Goal: Task Accomplishment & Management: Complete application form

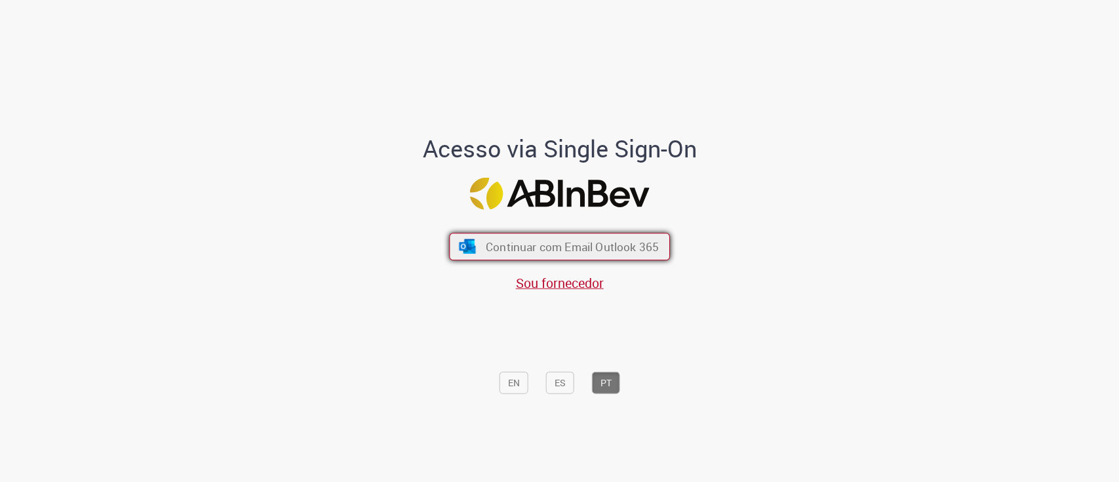
click at [501, 249] on span "Continuar com Email Outlook 365" at bounding box center [572, 246] width 173 height 15
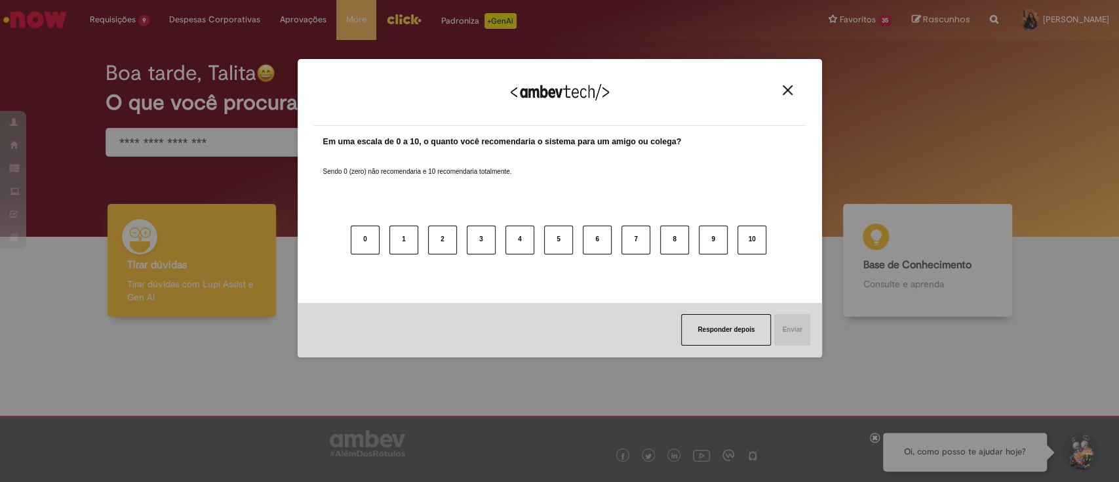
click at [788, 90] on img "Close" at bounding box center [788, 90] width 10 height 10
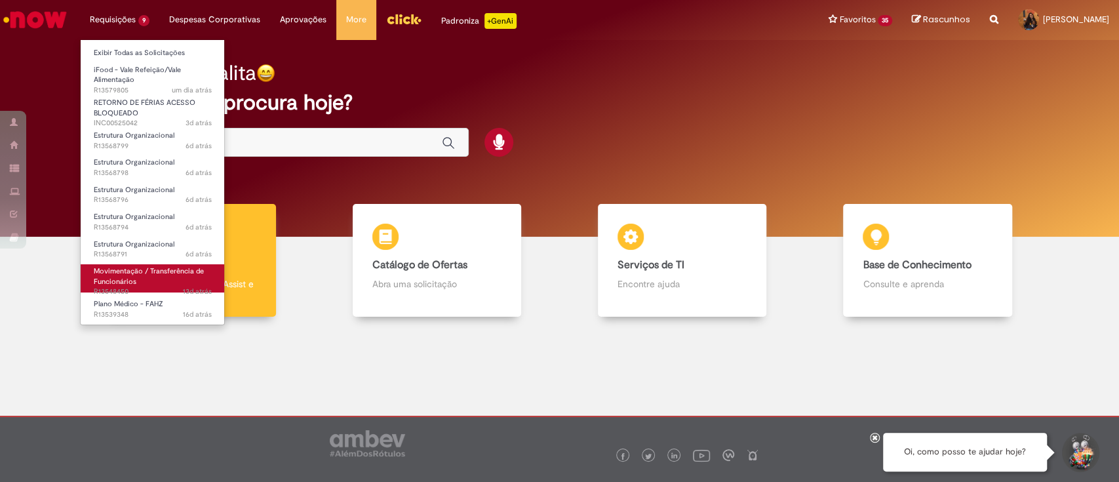
click at [175, 275] on link "Movimentação / Transferência de Funcionários 13d atrás 13 dias atrás R13548450" at bounding box center [153, 278] width 144 height 28
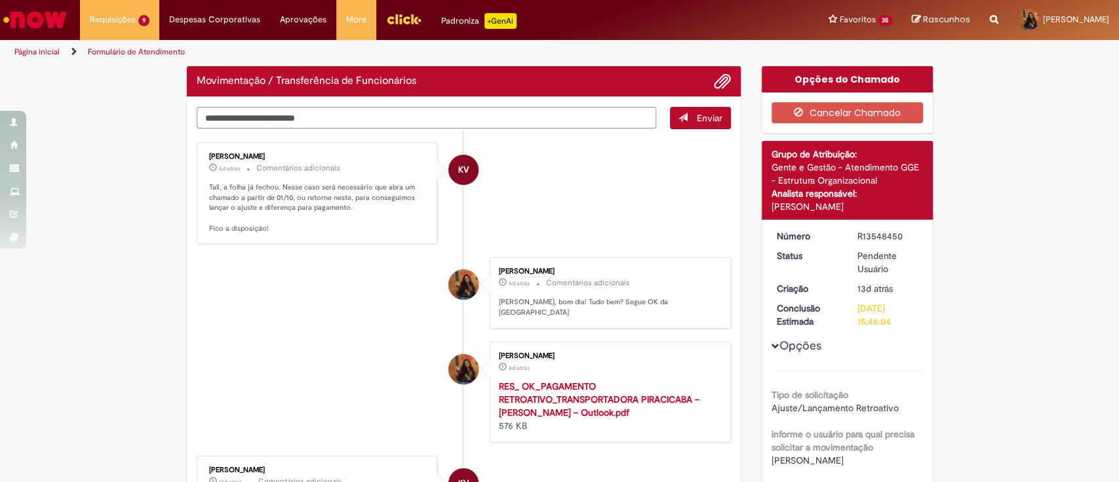
click at [356, 114] on textarea "Digite sua mensagem aqui..." at bounding box center [427, 118] width 460 height 22
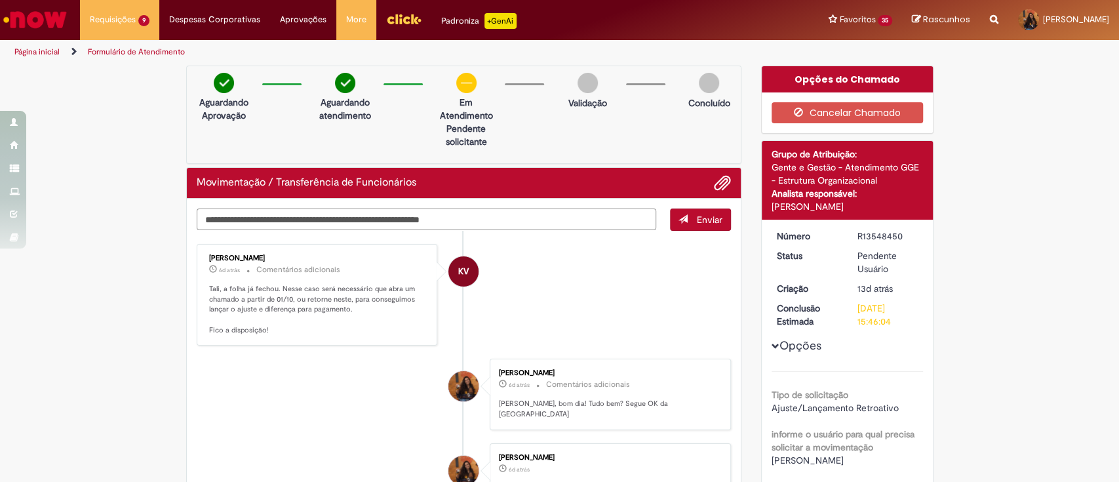
type textarea "**********"
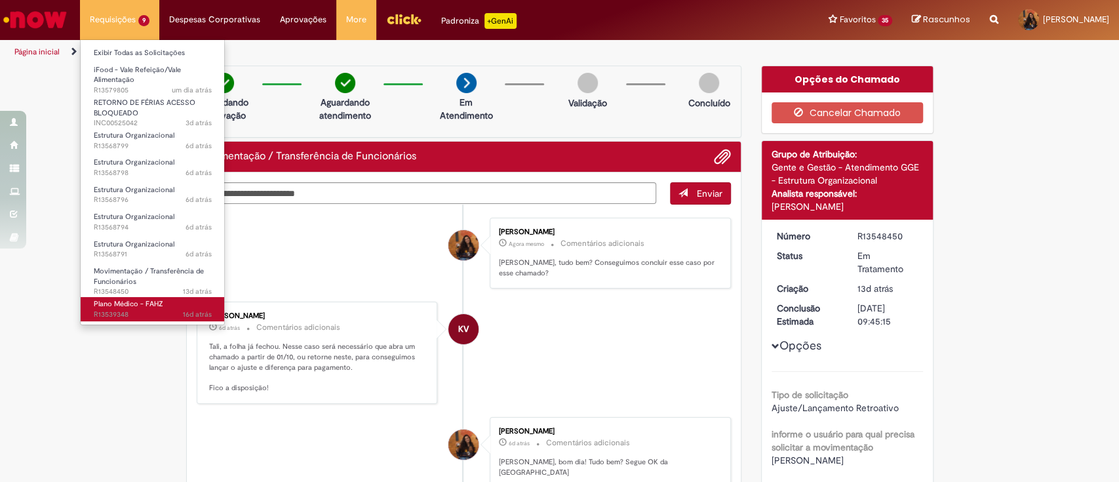
click at [172, 307] on link "Plano Médico - FAHZ 16d atrás 16 dias atrás R13539348" at bounding box center [153, 309] width 144 height 24
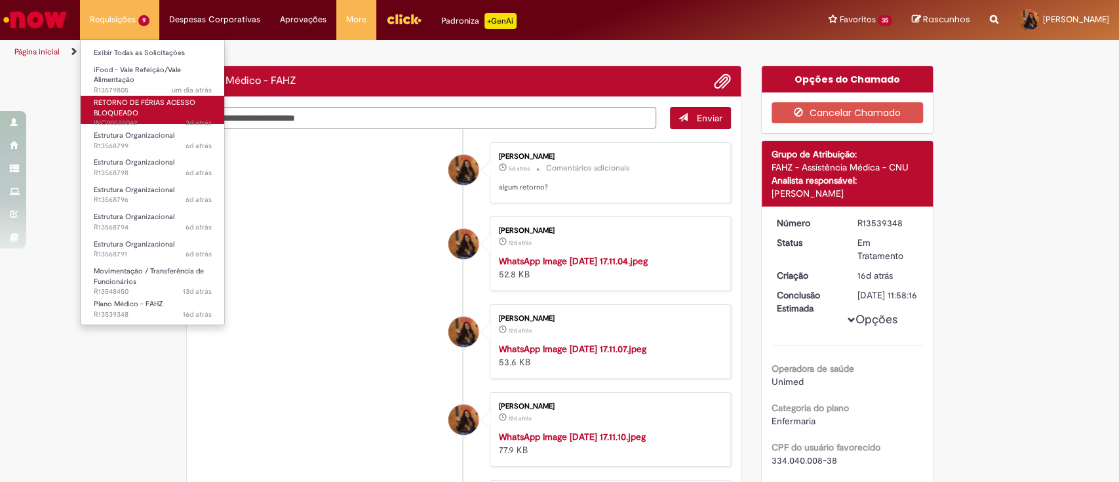
click at [154, 107] on link "RETORNO DE FÉRIAS ACESSO BLOQUEADO 3d atrás 3 dias atrás INC00525042" at bounding box center [153, 110] width 144 height 28
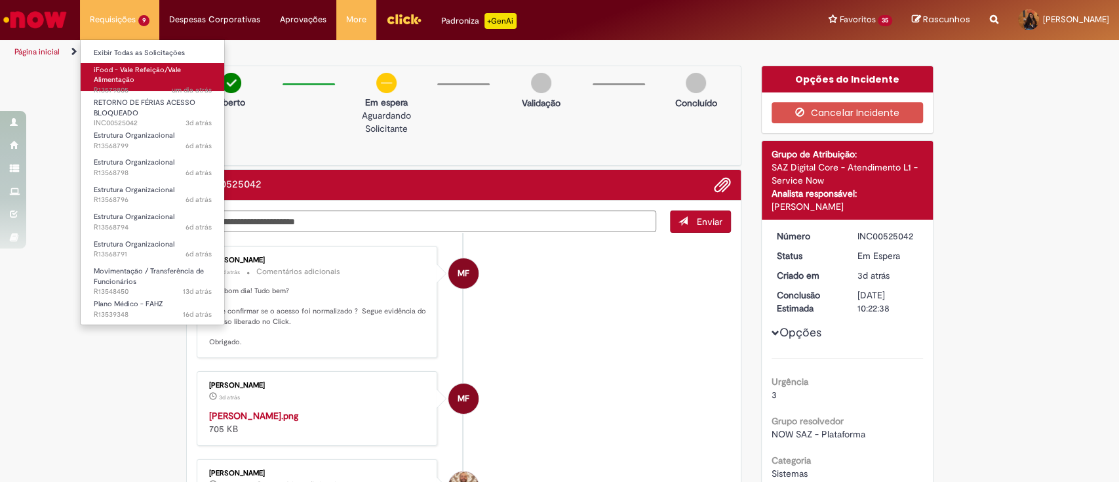
click at [153, 80] on link "iFood - Vale Refeição/Vale Alimentação um dia atrás um dia atrás R13579805" at bounding box center [153, 77] width 144 height 28
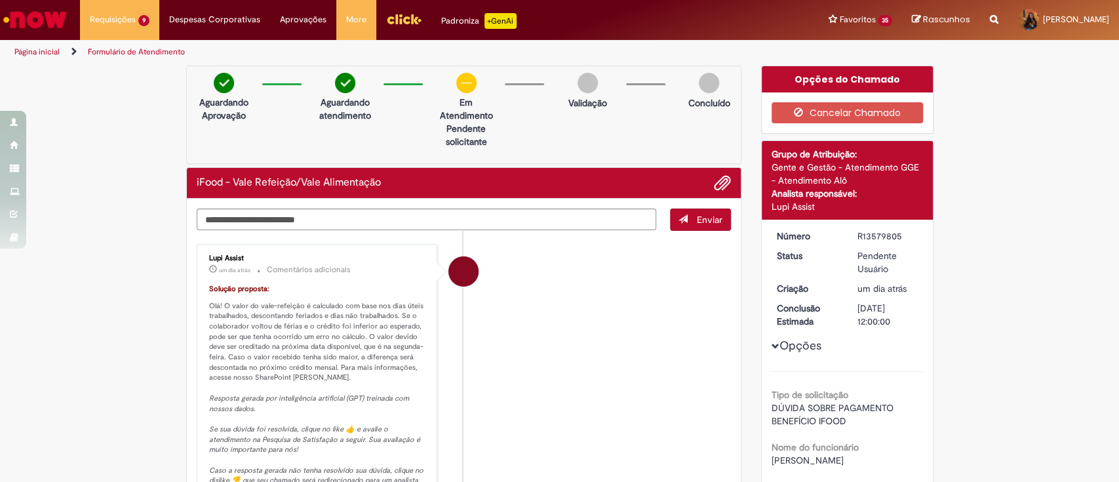
click at [307, 274] on p "um dia atrás um dia atrás Comentários adicionais" at bounding box center [318, 269] width 218 height 15
click at [425, 330] on div "Lupi Assist um dia atrás um dia atrás Comentários adicionais Solução proposta: …" at bounding box center [317, 390] width 233 height 284
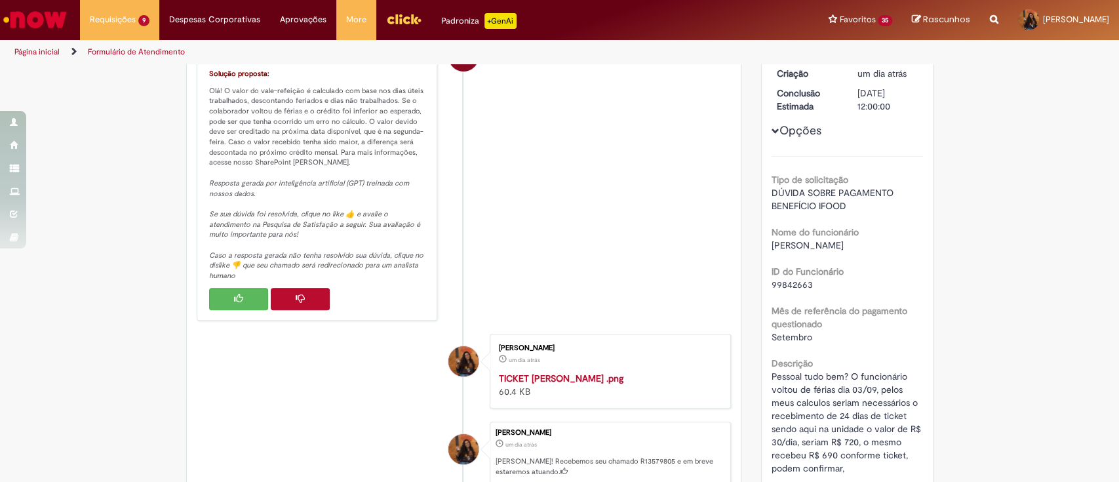
scroll to position [174, 0]
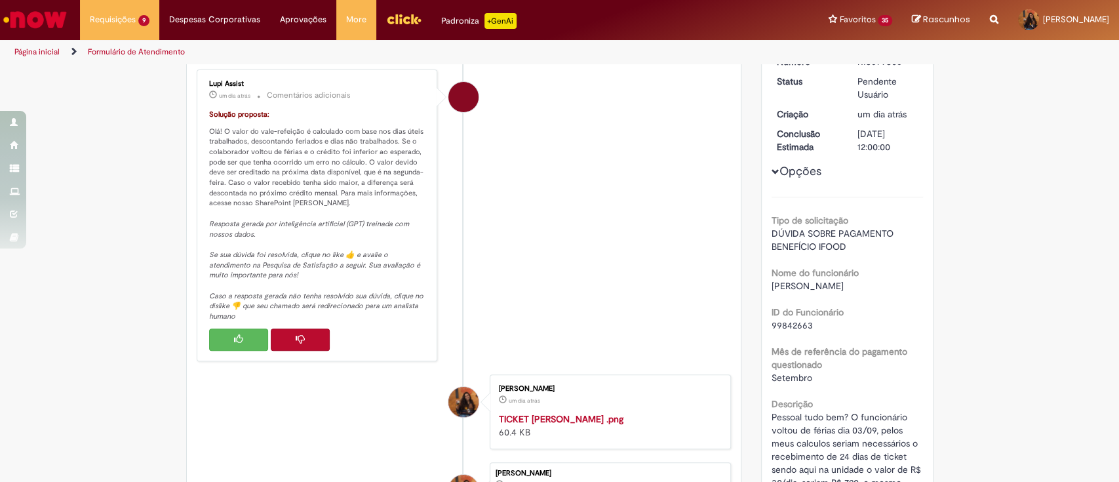
click at [307, 333] on button "Histórico de tíquete" at bounding box center [300, 339] width 59 height 22
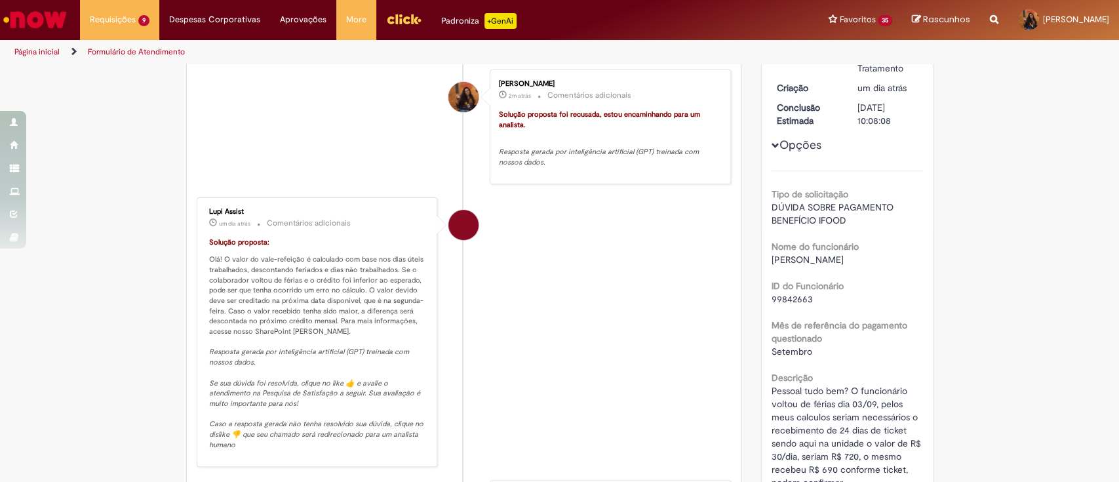
click at [545, 212] on li "Lupi Assist um dia atrás um dia atrás Comentários adicionais Solução proposta: …" at bounding box center [464, 331] width 535 height 269
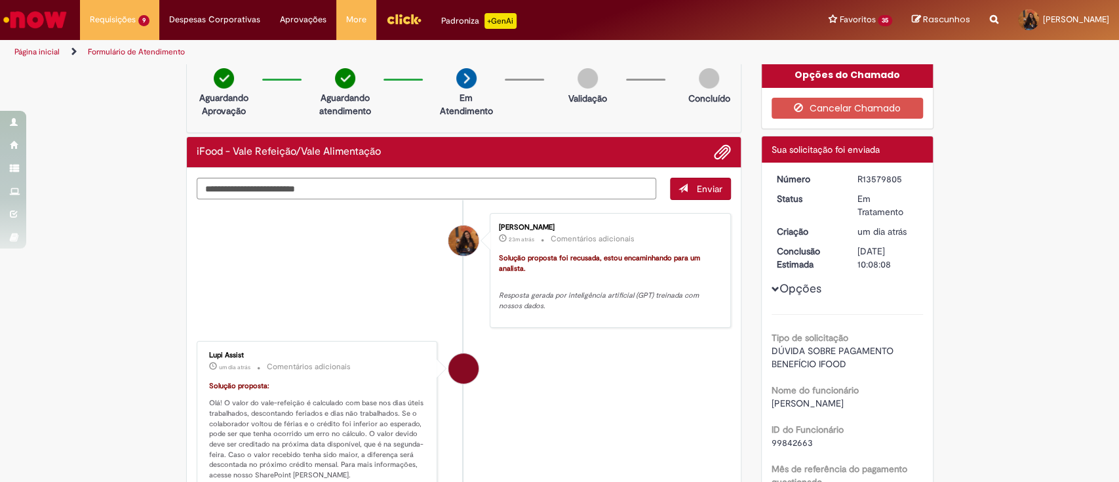
scroll to position [0, 0]
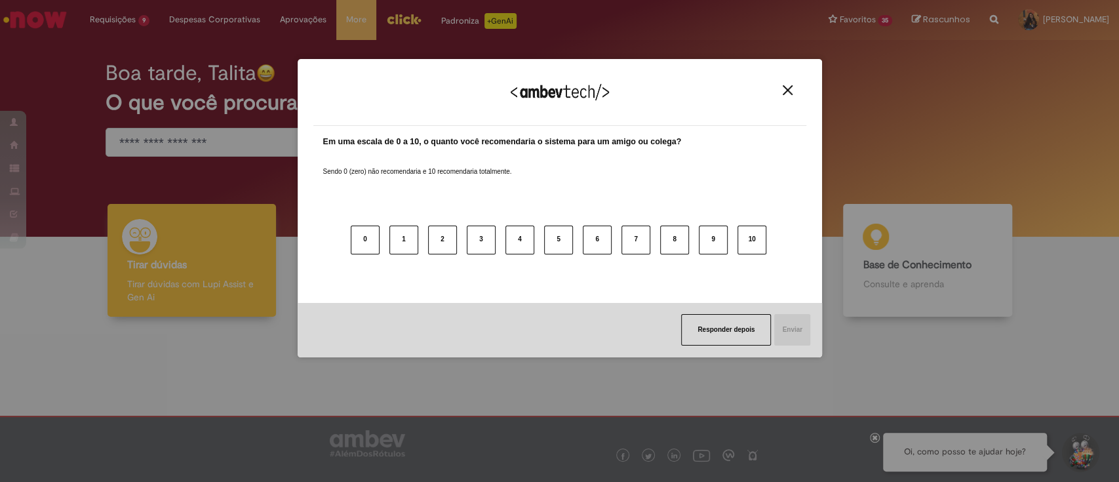
click at [792, 93] on button "Close" at bounding box center [788, 90] width 18 height 11
click at [781, 87] on button "Close" at bounding box center [788, 90] width 18 height 11
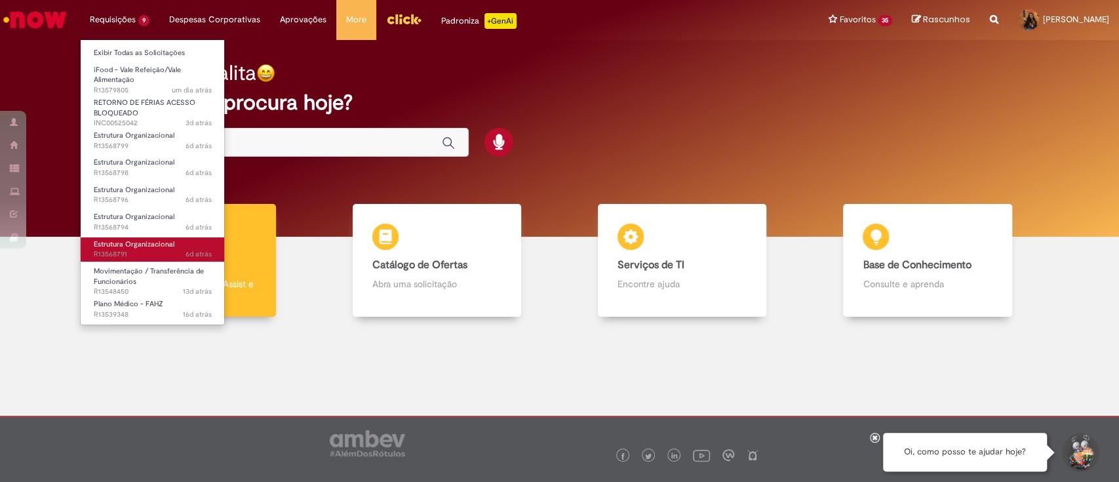
click at [134, 243] on span "Estrutura Organizacional" at bounding box center [134, 244] width 81 height 10
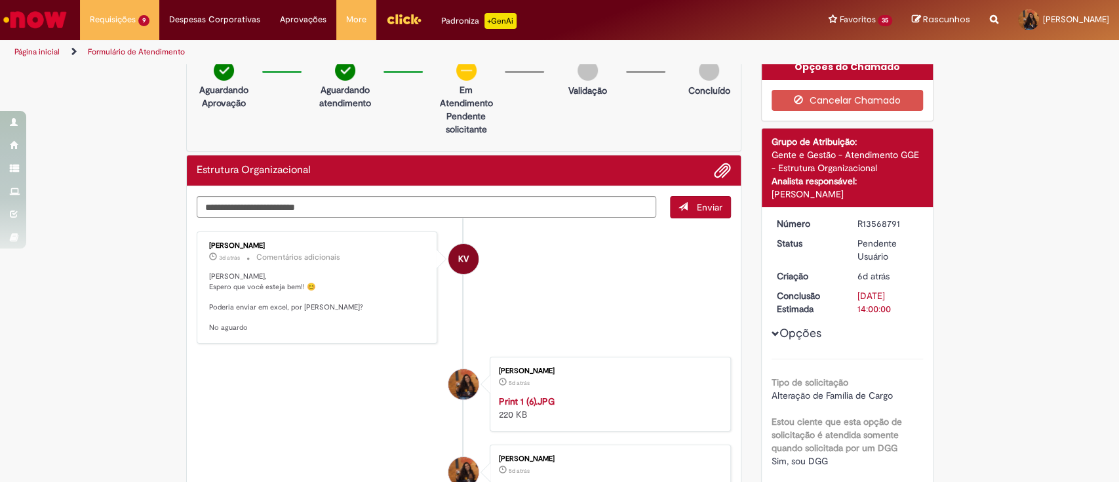
scroll to position [11, 0]
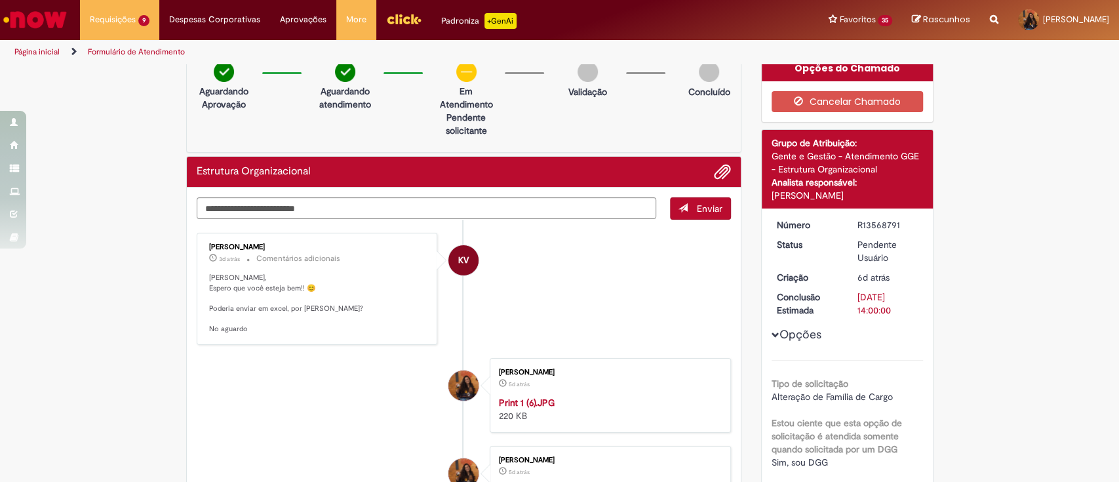
click at [726, 172] on div "Estrutura Organizacional" at bounding box center [464, 172] width 554 height 31
click at [716, 171] on span "Adicionar anexos" at bounding box center [722, 173] width 16 height 16
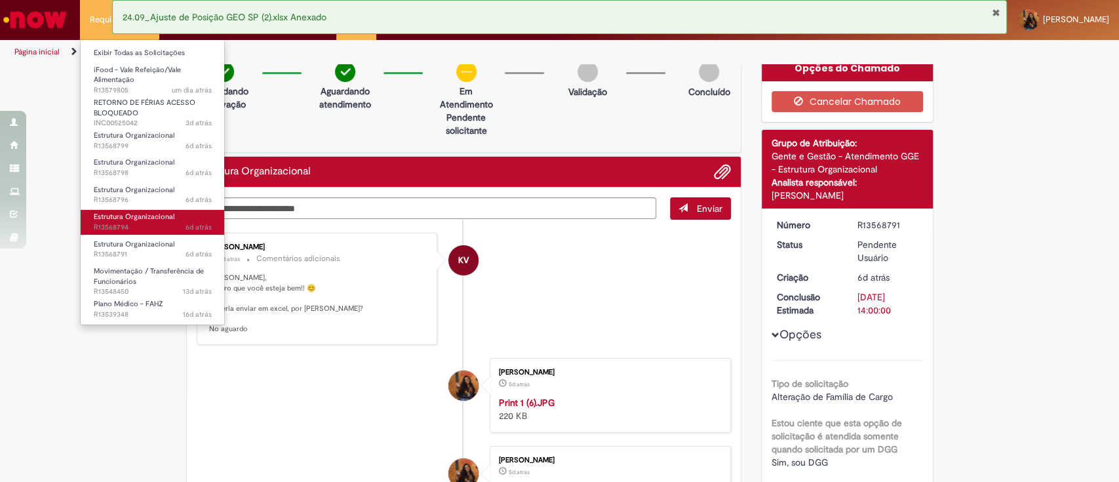
click at [131, 213] on span "Estrutura Organizacional" at bounding box center [134, 217] width 81 height 10
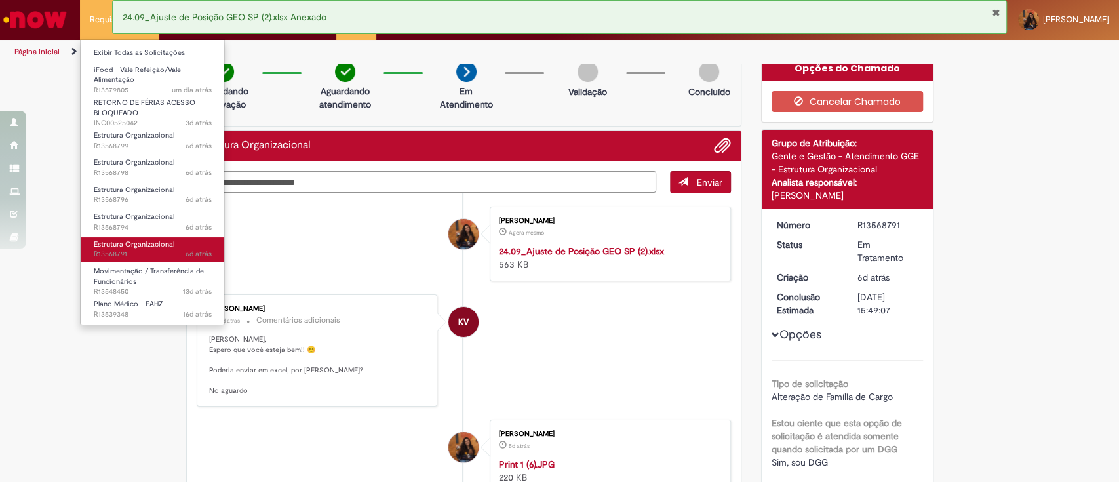
click at [136, 241] on span "Estrutura Organizacional" at bounding box center [134, 244] width 81 height 10
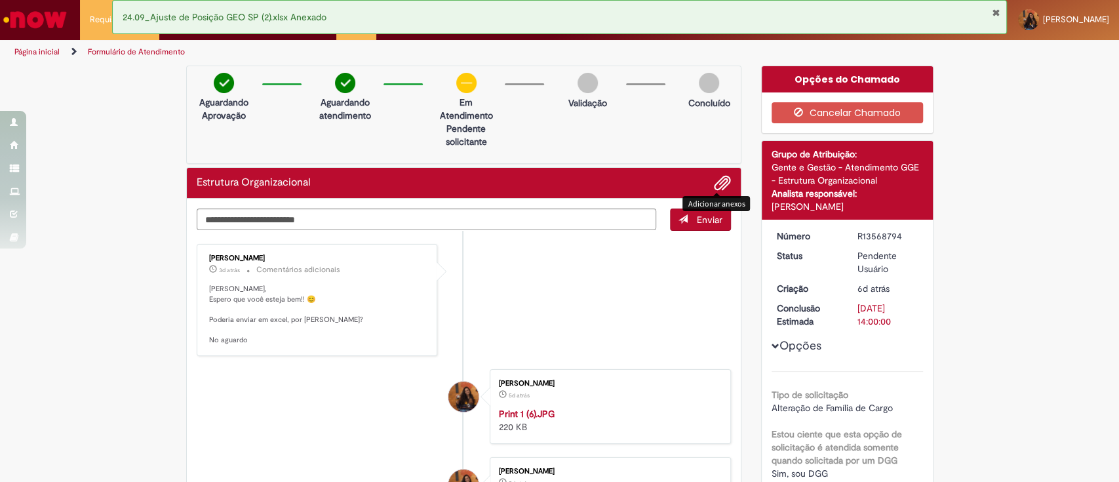
click at [714, 183] on span "Adicionar anexos" at bounding box center [722, 184] width 16 height 16
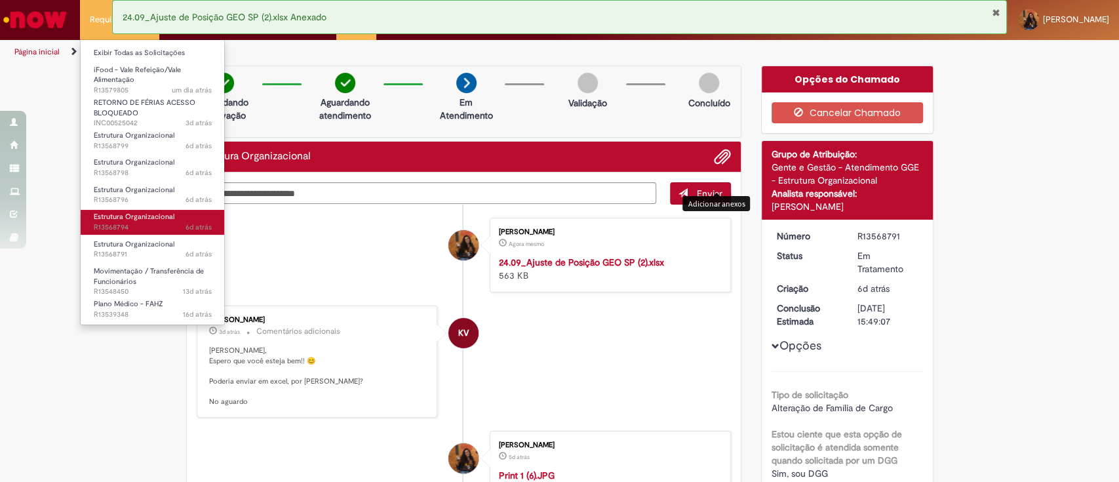
click at [152, 223] on span "6d atrás 6 dias atrás R13568794" at bounding box center [153, 227] width 118 height 10
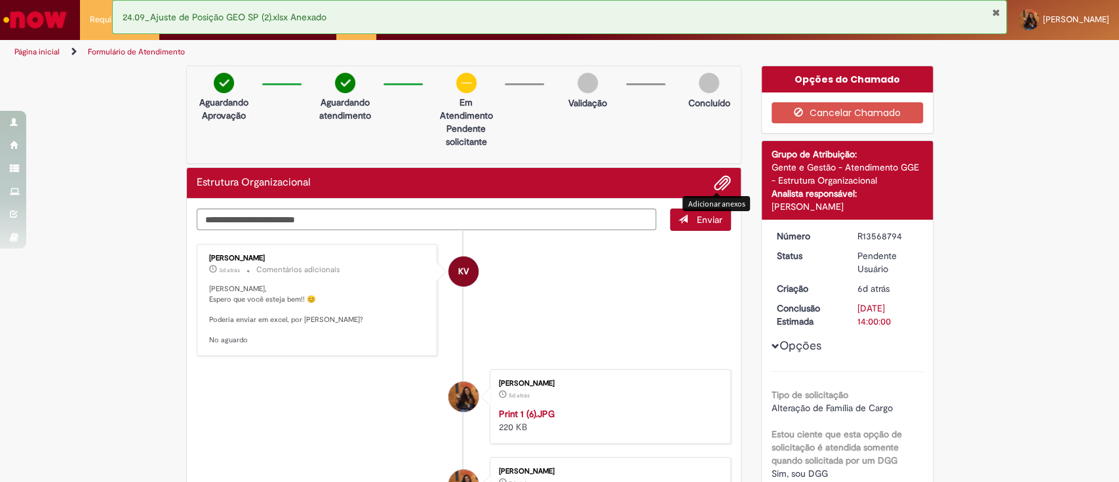
click at [717, 84] on div "Concluído" at bounding box center [709, 94] width 64 height 43
click at [714, 176] on span "Adicionar anexos" at bounding box center [722, 184] width 16 height 16
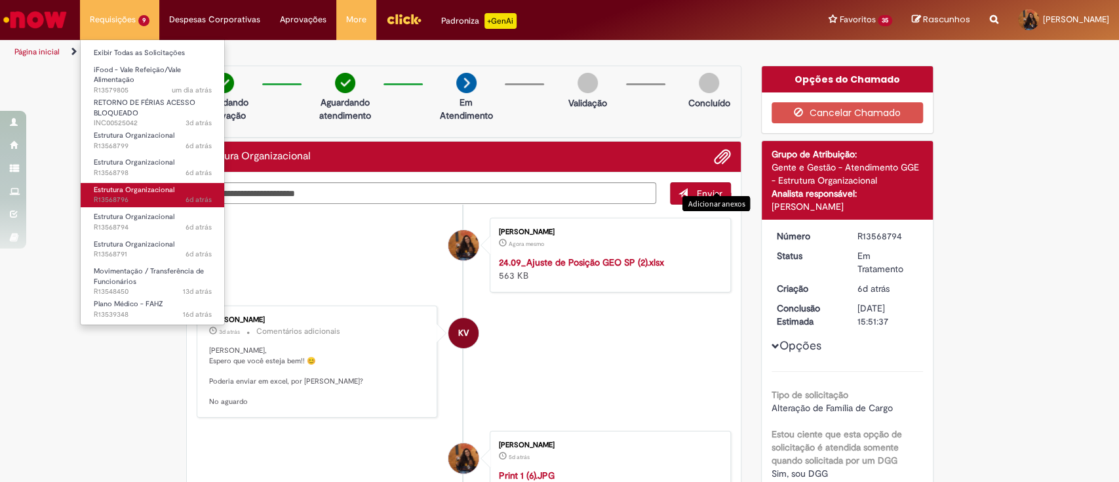
click at [164, 193] on span "Estrutura Organizacional" at bounding box center [134, 190] width 81 height 10
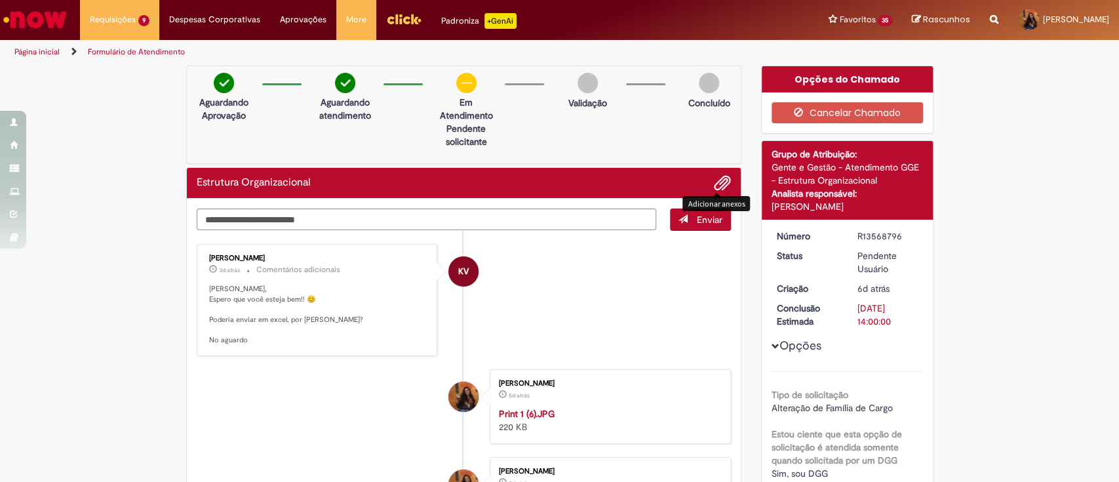
click at [714, 84] on div "Concluído" at bounding box center [709, 94] width 64 height 43
click at [714, 180] on span "Adicionar anexos" at bounding box center [722, 184] width 16 height 16
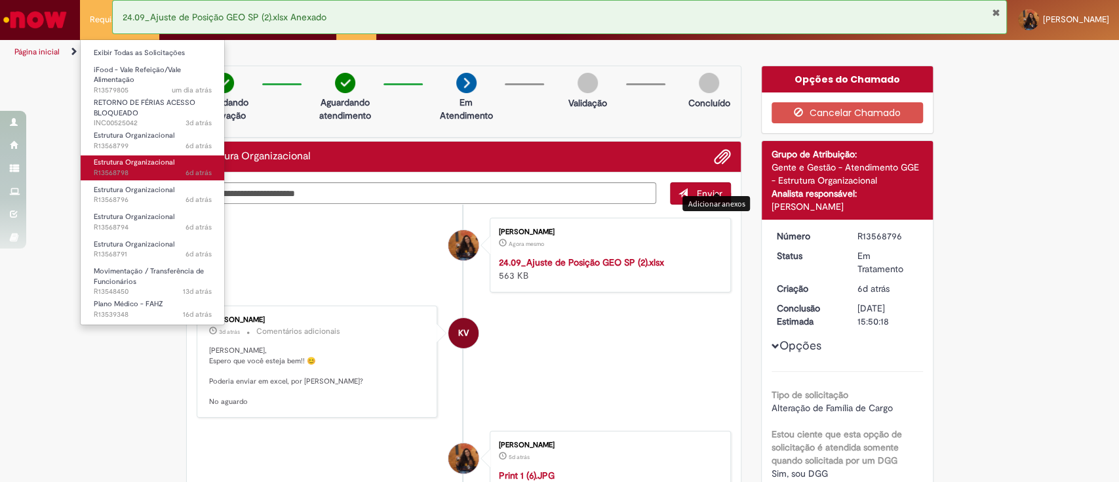
click at [157, 165] on span "Estrutura Organizacional" at bounding box center [134, 162] width 81 height 10
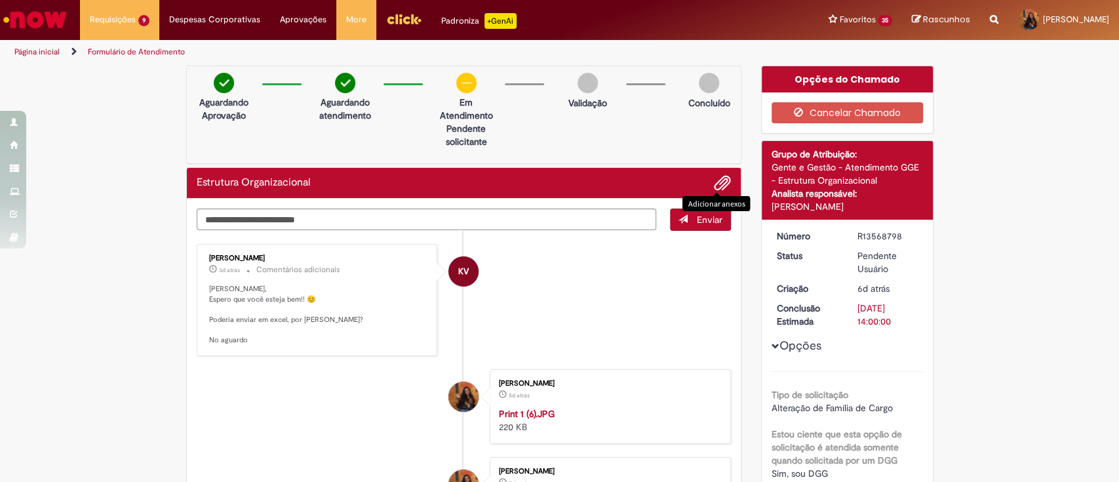
click at [715, 184] on span "Adicionar anexos" at bounding box center [722, 184] width 16 height 16
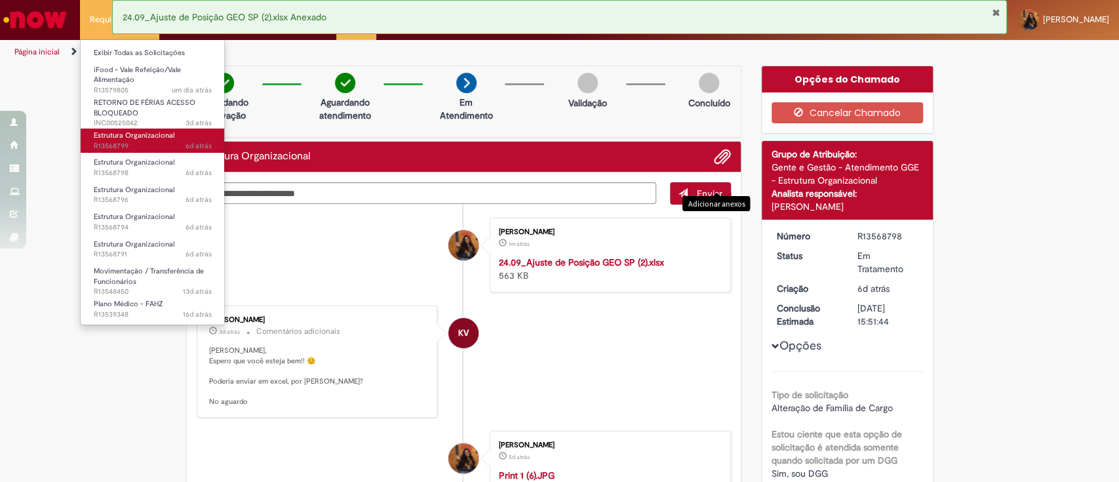
click at [167, 132] on span "Estrutura Organizacional" at bounding box center [134, 135] width 81 height 10
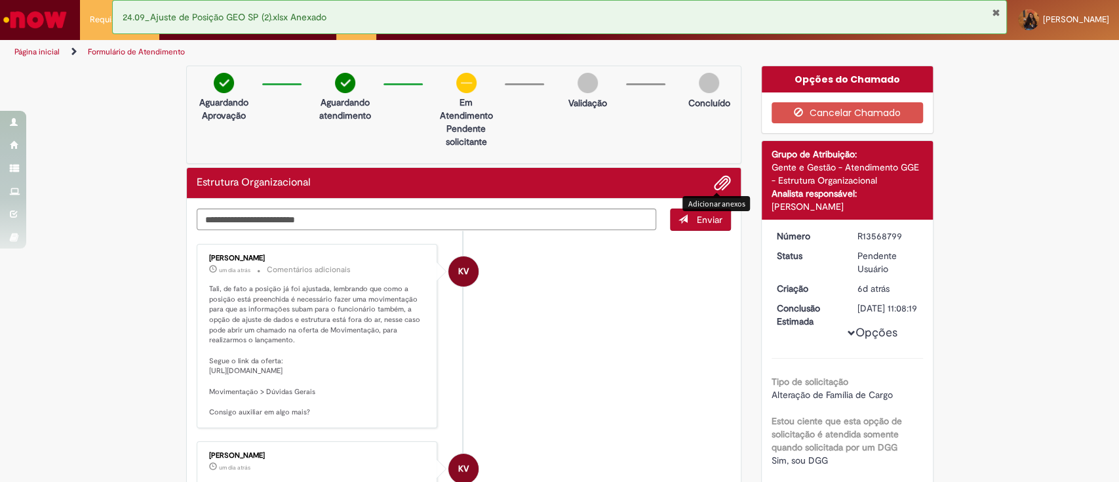
click at [506, 346] on li "KV Karine Vieira um dia atrás um dia atrás Comentários adicionais Tali, de fato…" at bounding box center [464, 336] width 535 height 184
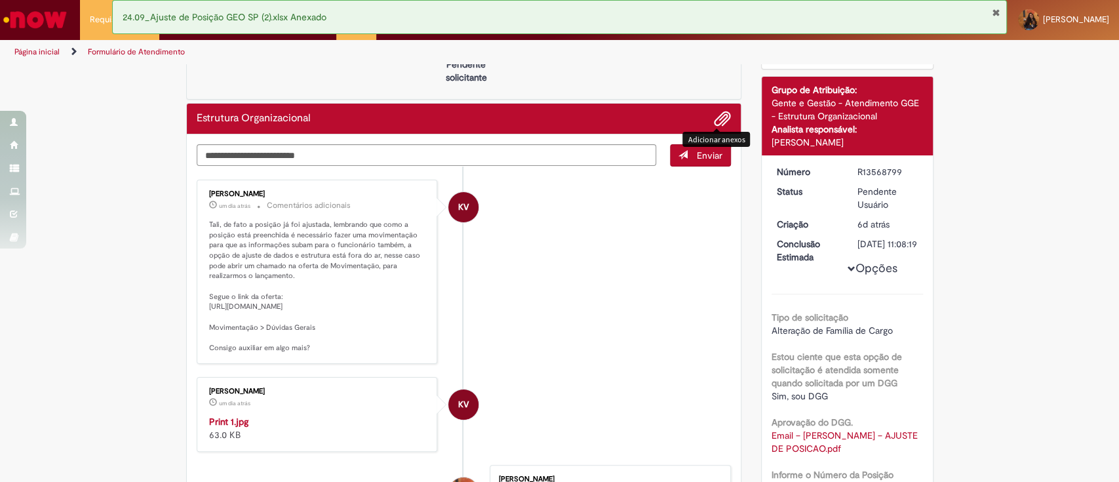
scroll to position [69, 0]
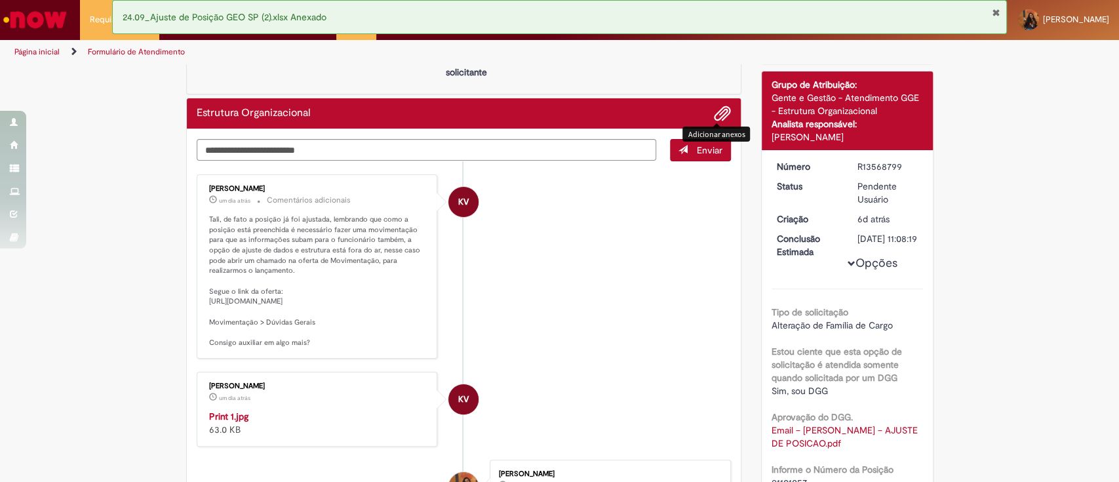
click at [290, 303] on p "Tali, de fato a posição já foi ajustada, lembrando que como a posição está pree…" at bounding box center [318, 281] width 218 height 134
copy p "https://ambev.service-now.com/ambevnow?id=sc_cat_item&table=sc_cat_item&sys_id=…"
click at [544, 149] on textarea "Digite sua mensagem aqui..." at bounding box center [427, 150] width 460 height 22
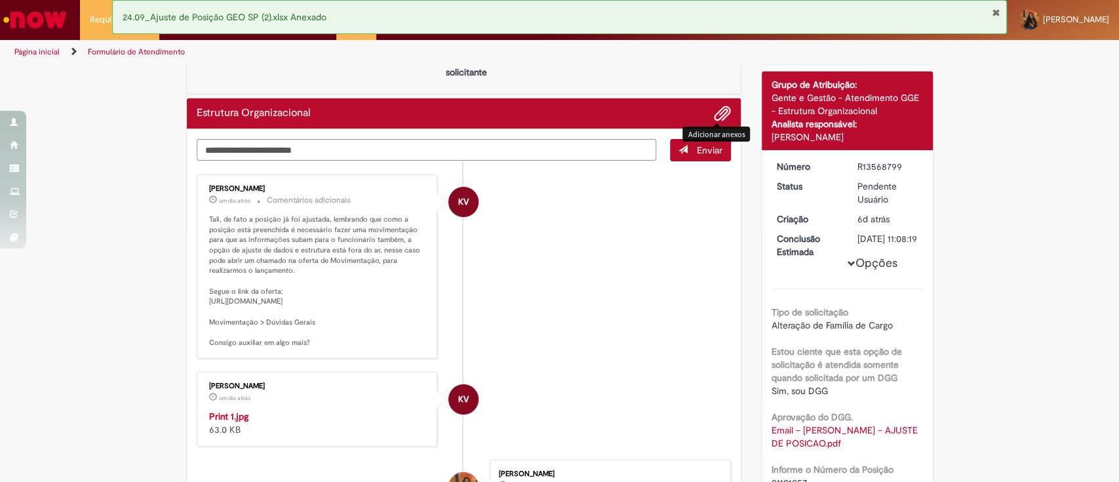
type textarea "**********"
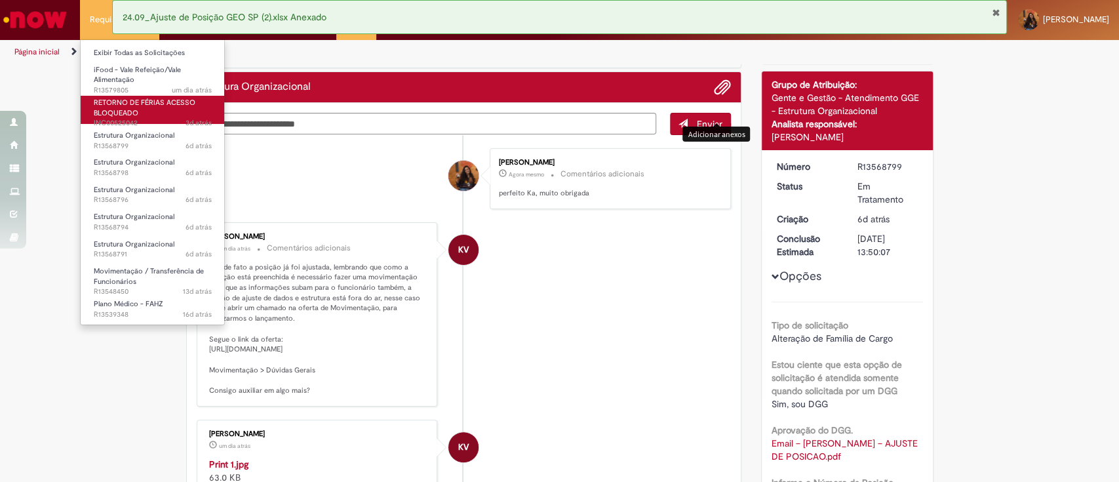
click at [156, 110] on link "RETORNO DE FÉRIAS ACESSO BLOQUEADO 3d atrás 3 dias atrás INC00525042" at bounding box center [153, 110] width 144 height 28
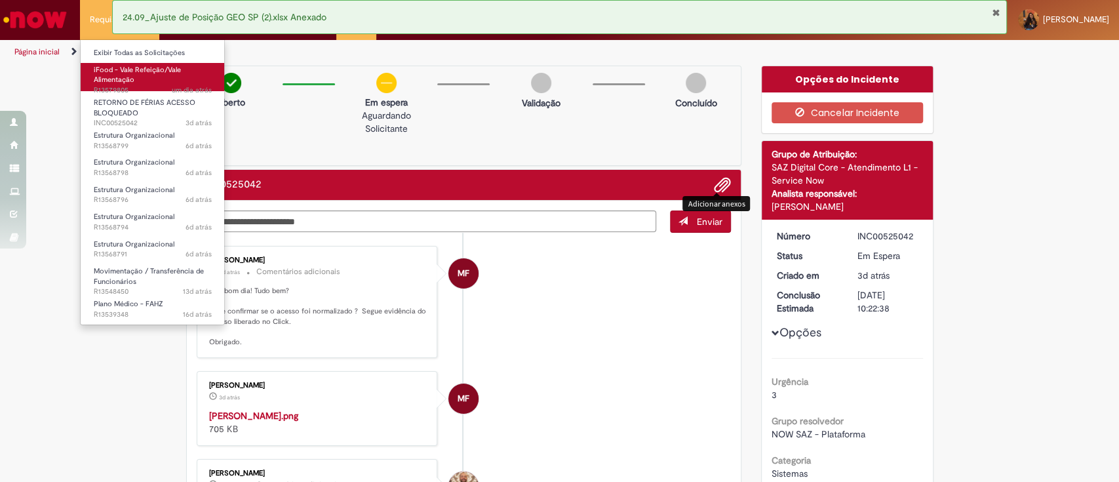
click at [139, 76] on link "iFood - Vale Refeição/Vale Alimentação um dia atrás um dia atrás R13579805" at bounding box center [153, 77] width 144 height 28
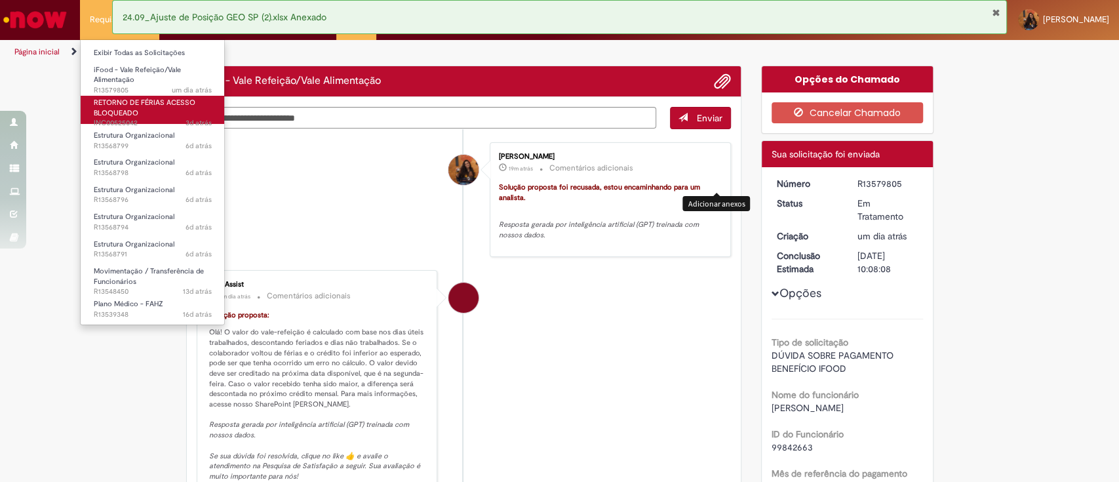
click at [147, 115] on link "RETORNO DE FÉRIAS ACESSO BLOQUEADO 3d atrás 3 dias atrás INC00525042" at bounding box center [153, 110] width 144 height 28
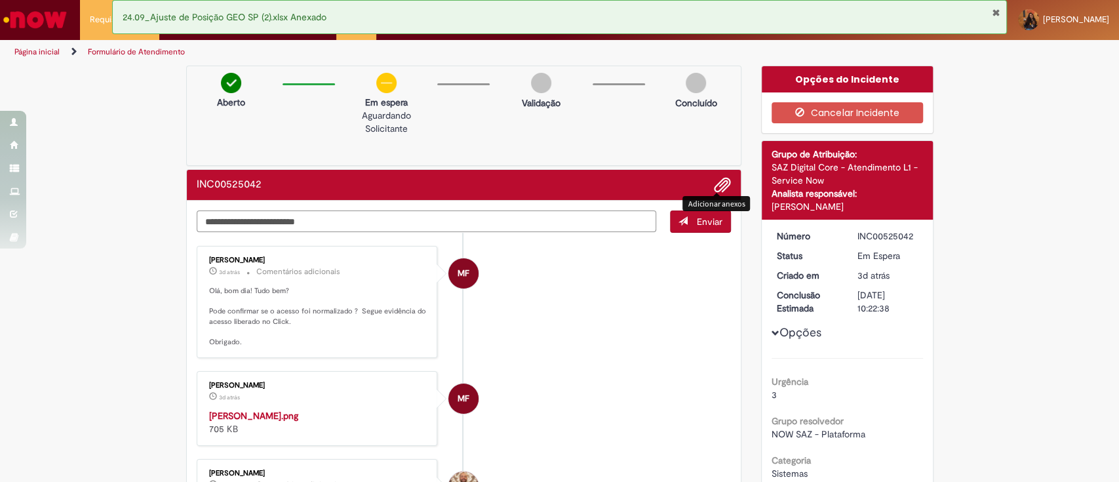
click at [258, 212] on textarea "Digite sua mensagem aqui..." at bounding box center [427, 221] width 460 height 22
type textarea "*"
type textarea "**********"
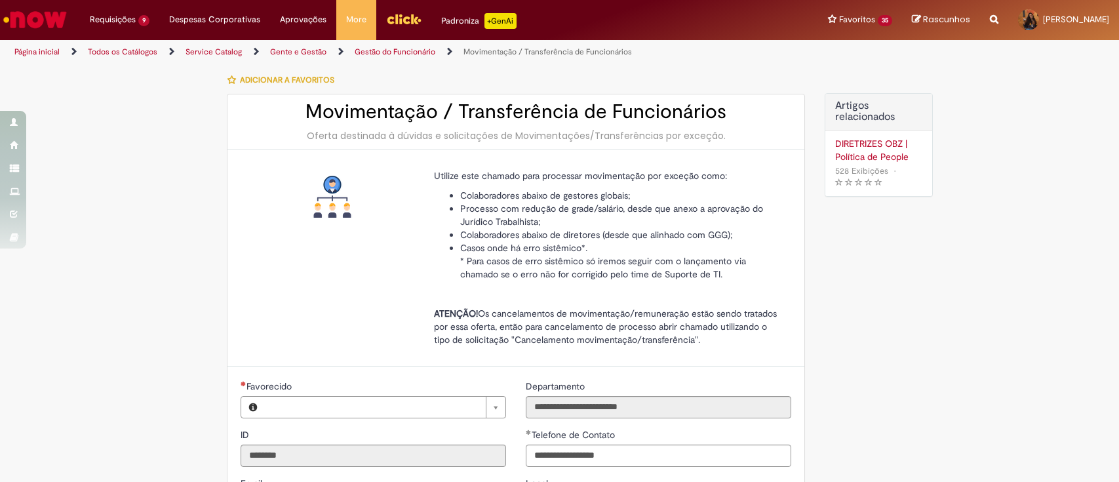
type input "**********"
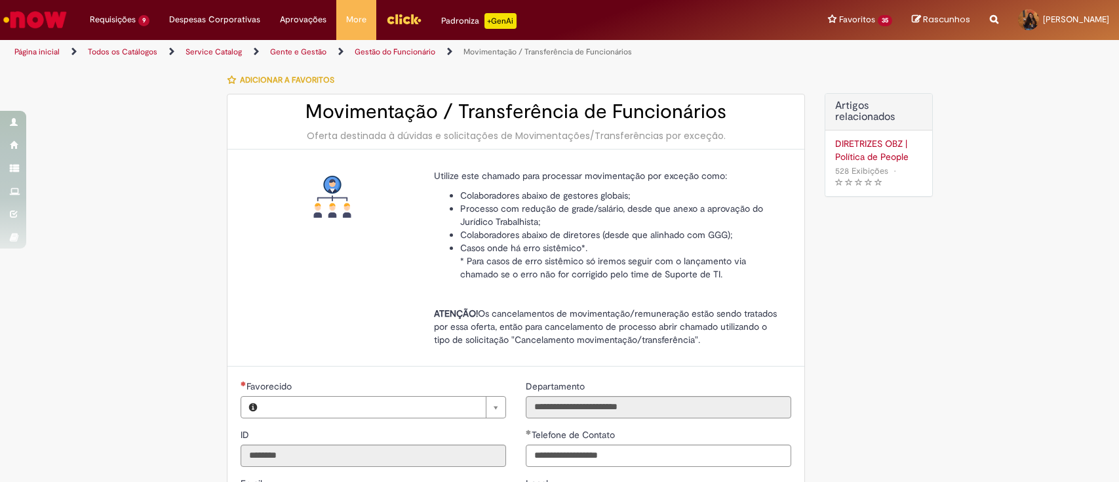
type input "**********"
